Goal: Information Seeking & Learning: Learn about a topic

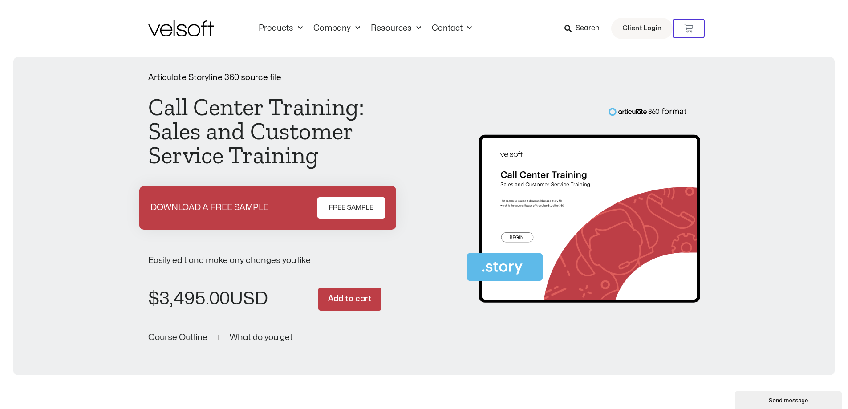
click at [182, 26] on img at bounding box center [180, 28] width 65 height 16
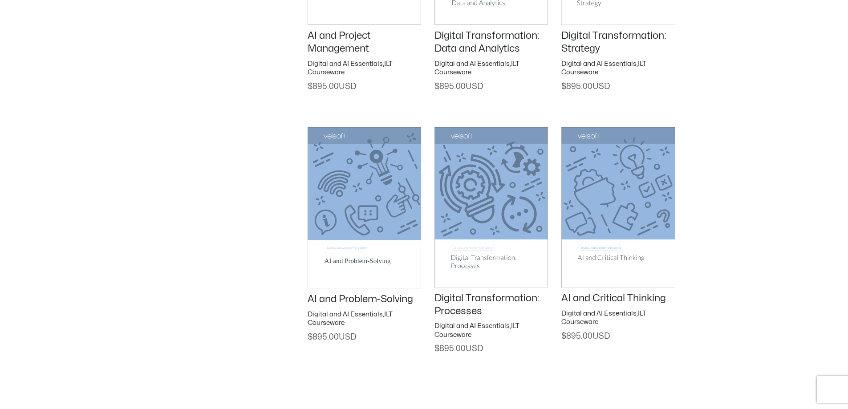
scroll to position [1336, 0]
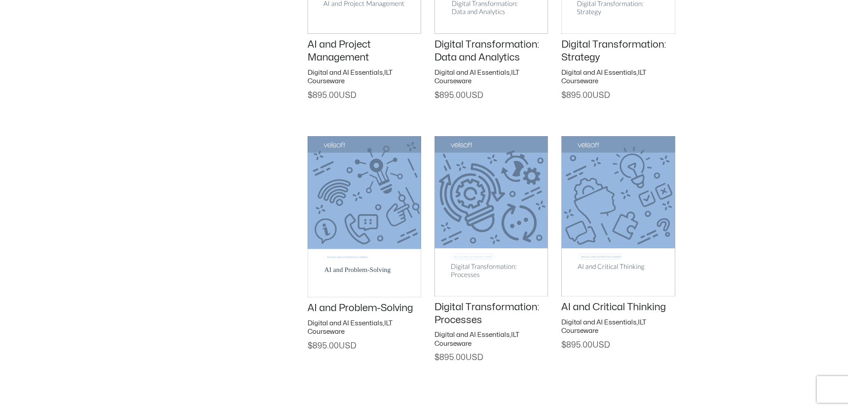
click at [587, 176] on img at bounding box center [618, 216] width 114 height 160
